Goal: Find specific page/section: Find specific page/section

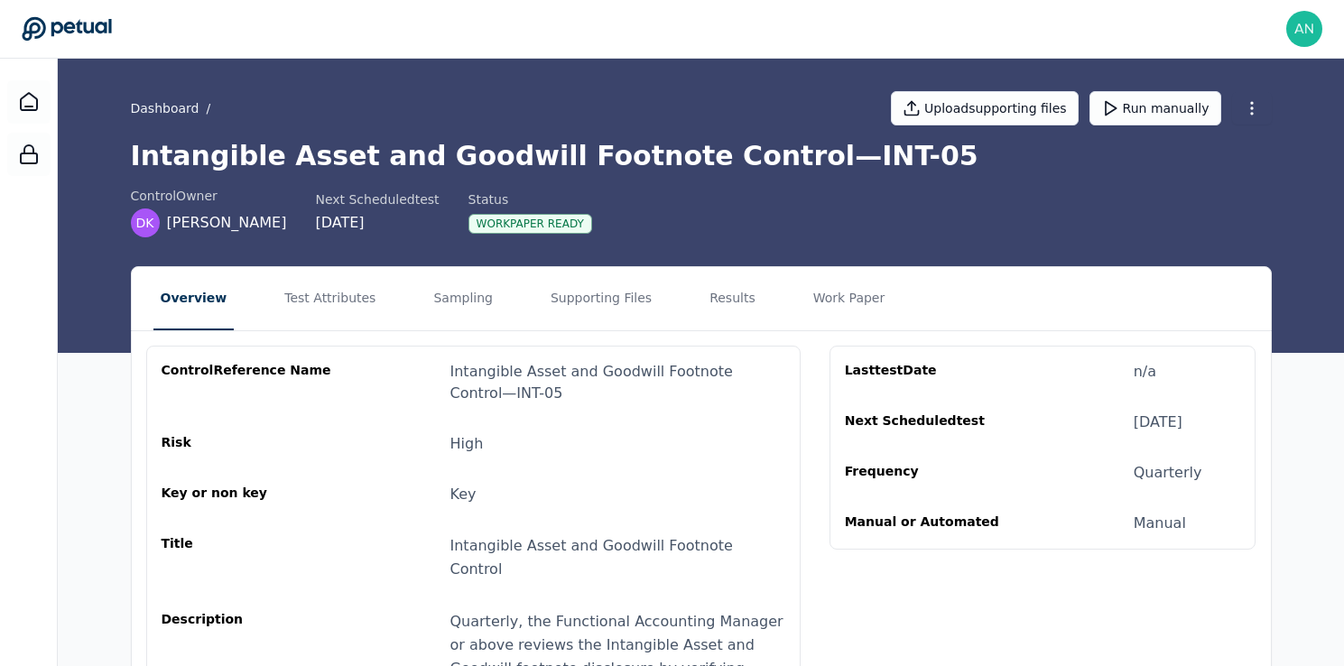
click at [813, 287] on button "Work Paper" at bounding box center [849, 298] width 87 height 63
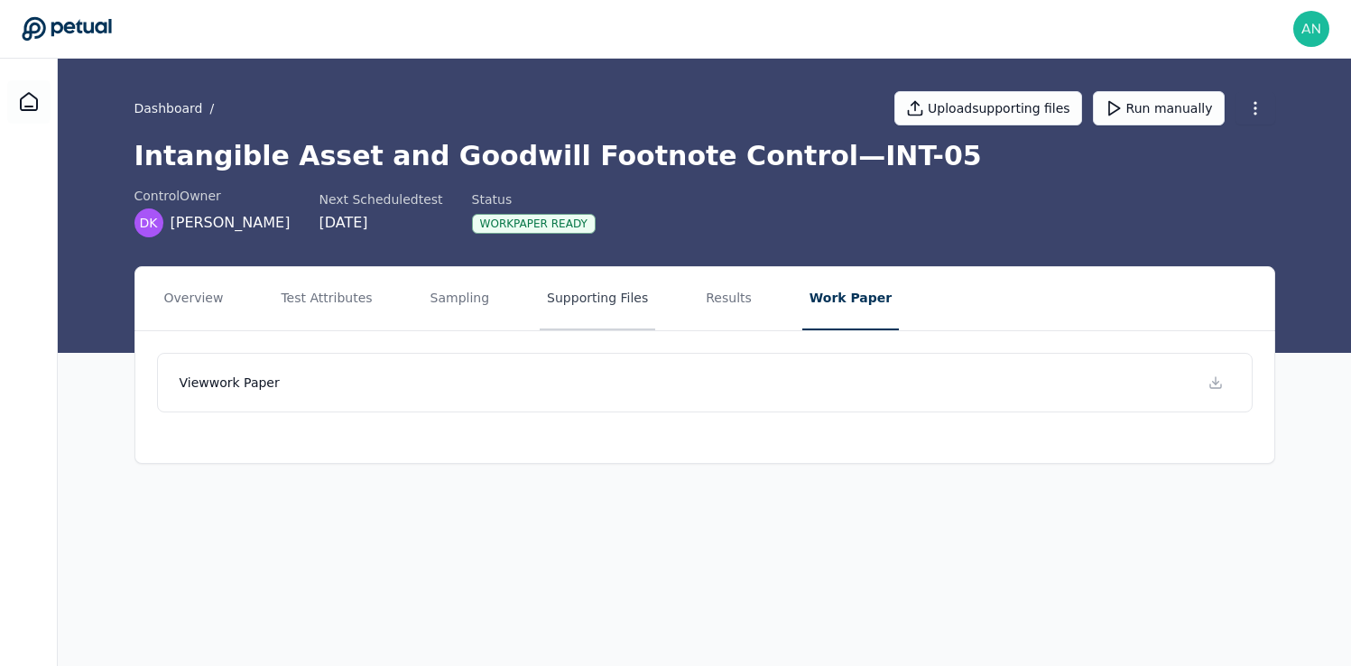
click at [584, 311] on button "Supporting Files" at bounding box center [598, 298] width 116 height 63
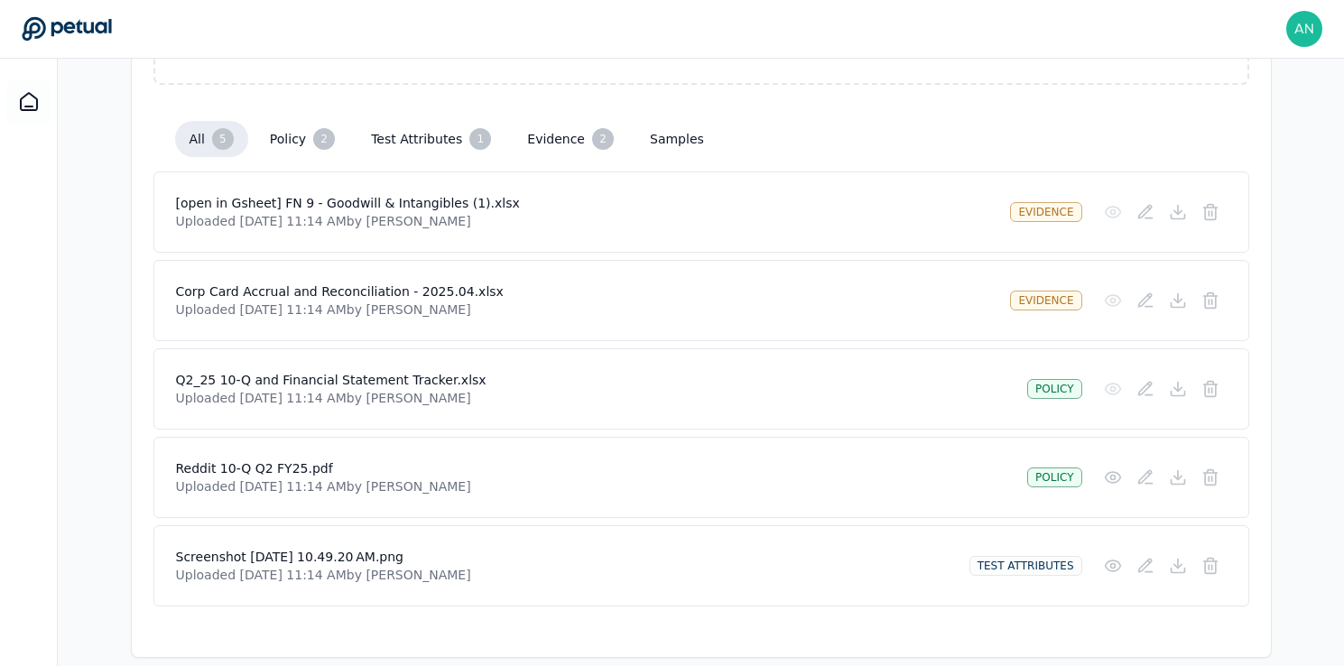
scroll to position [433, 0]
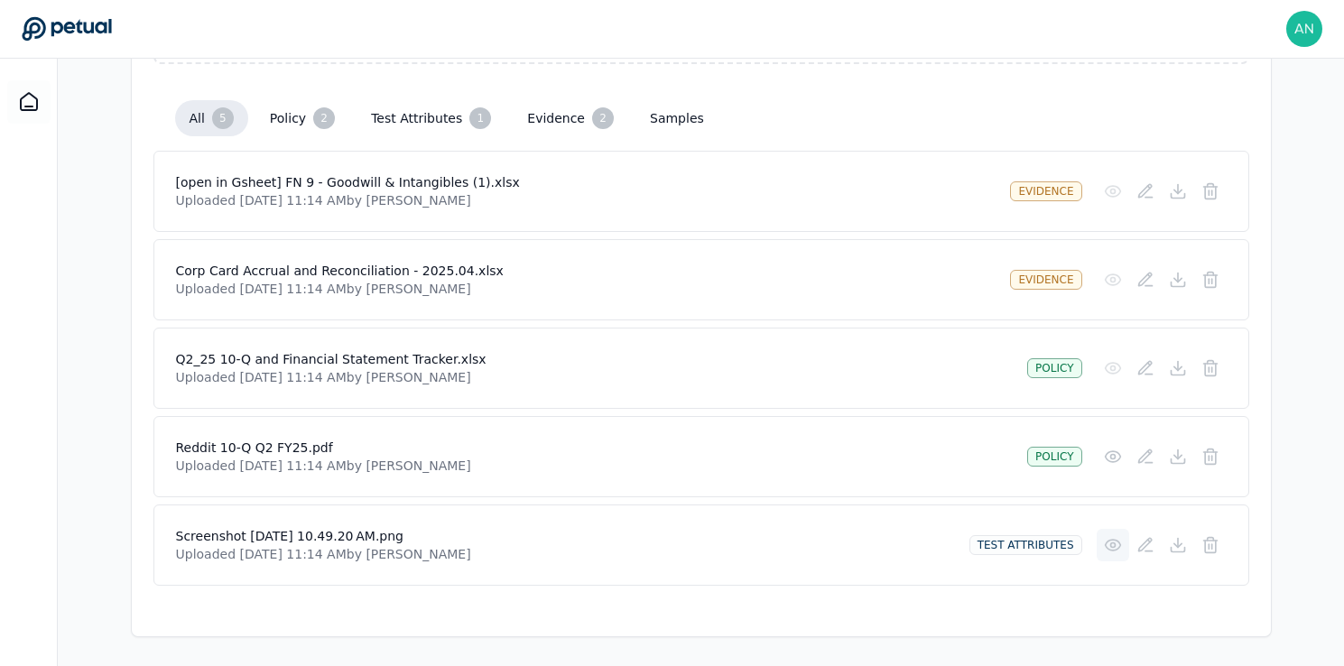
click at [1110, 541] on icon at bounding box center [1113, 545] width 18 height 18
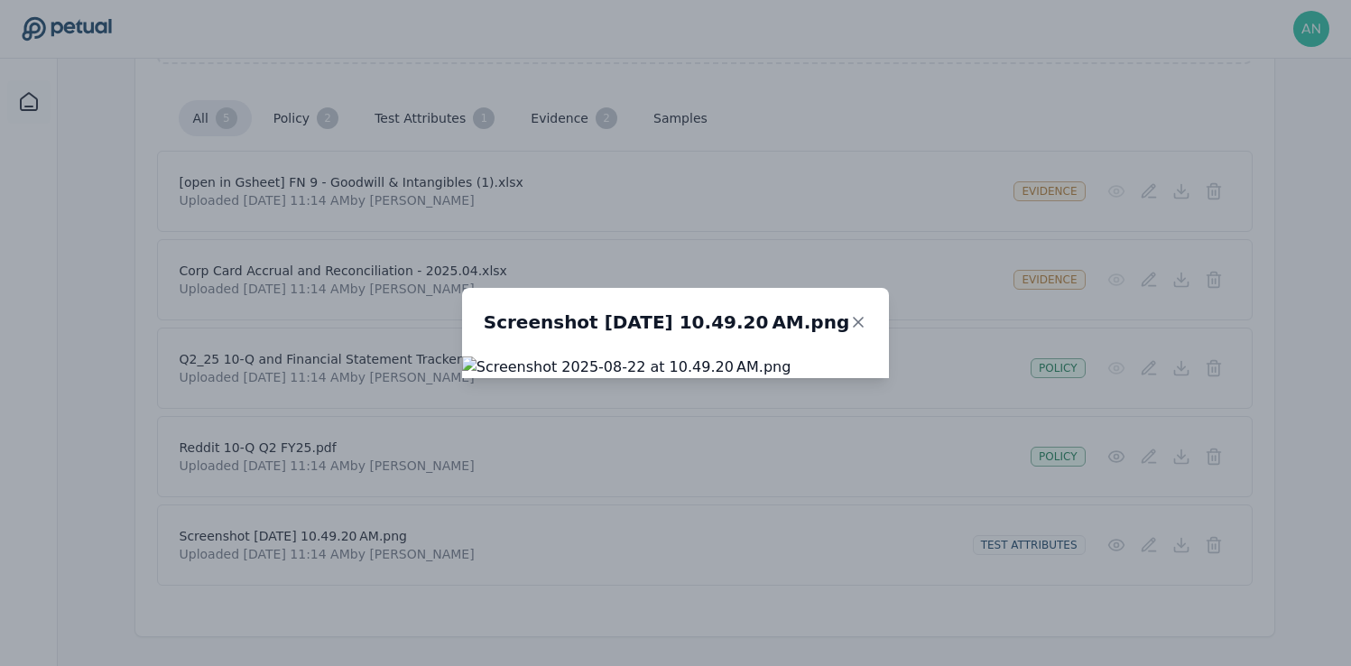
click at [1292, 350] on div "Screenshot [DATE] 10.49.20 AM.png" at bounding box center [675, 333] width 1351 height 666
